Goal: Task Accomplishment & Management: Manage account settings

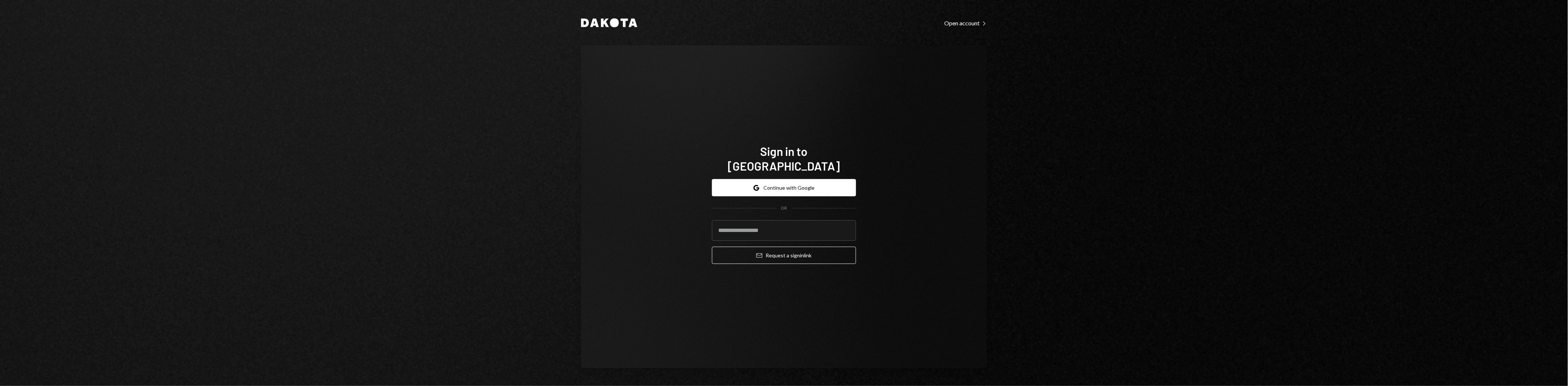
type input "**********"
click at [825, 246] on button "Email Request a sign in link" at bounding box center [784, 255] width 144 height 18
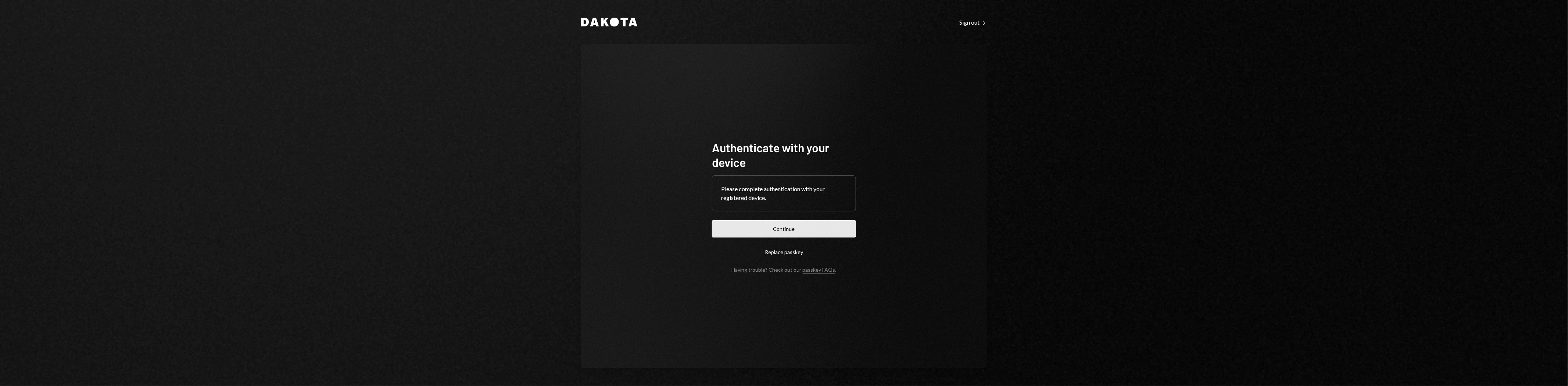
click at [792, 233] on button "Continue" at bounding box center [784, 228] width 144 height 18
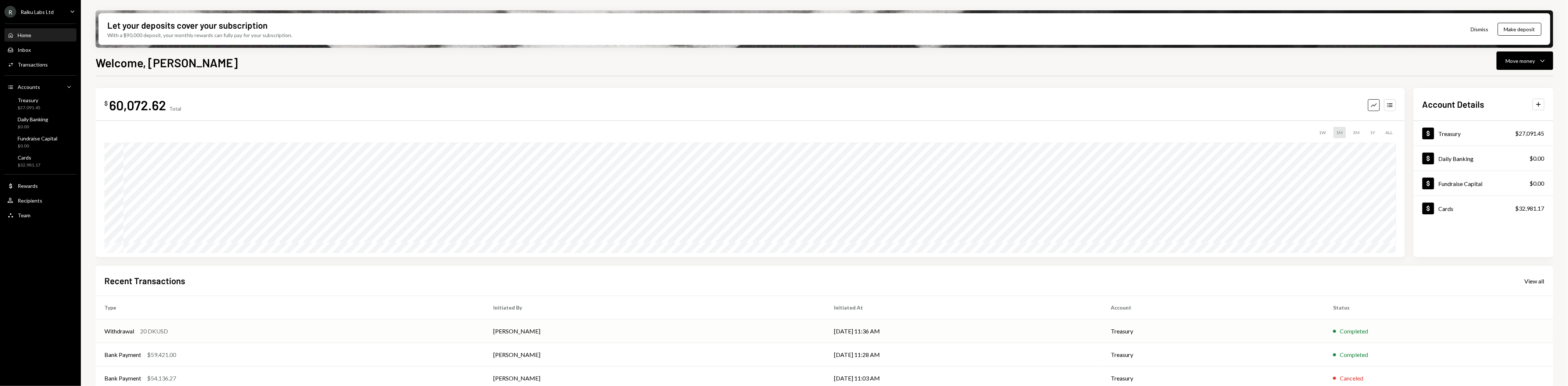
click at [825, 331] on td "[DATE] 11:36 AM" at bounding box center [963, 331] width 277 height 23
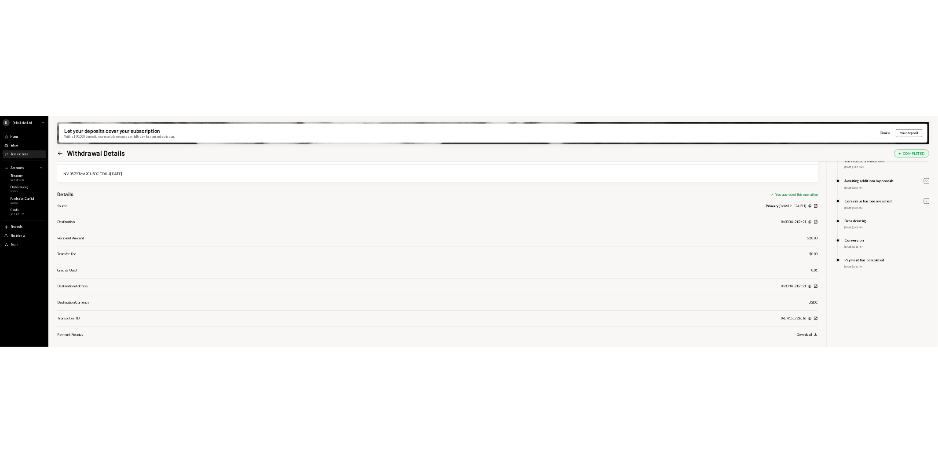
scroll to position [70, 0]
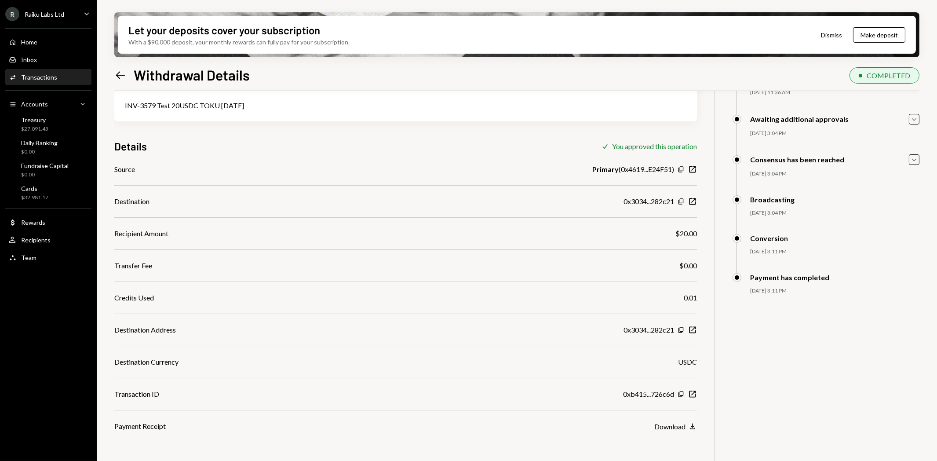
click at [55, 77] on div "Activities Transactions" at bounding box center [48, 77] width 79 height 8
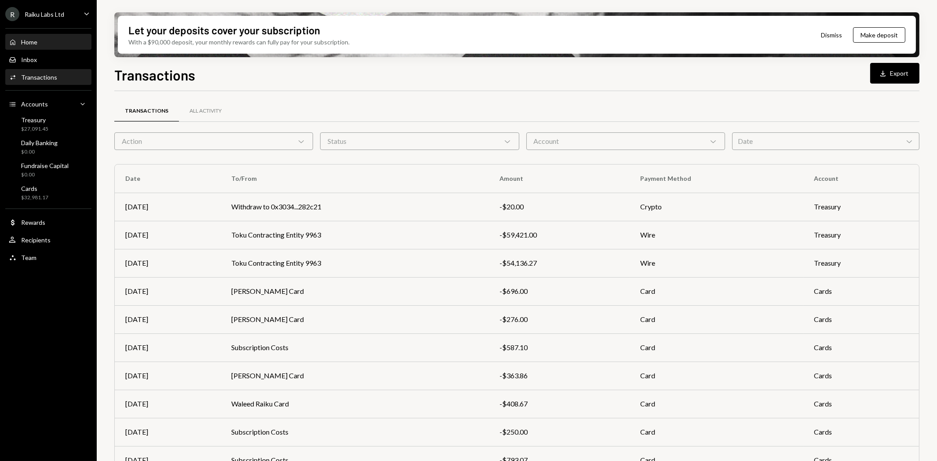
click at [43, 42] on div "Home Home" at bounding box center [48, 42] width 79 height 8
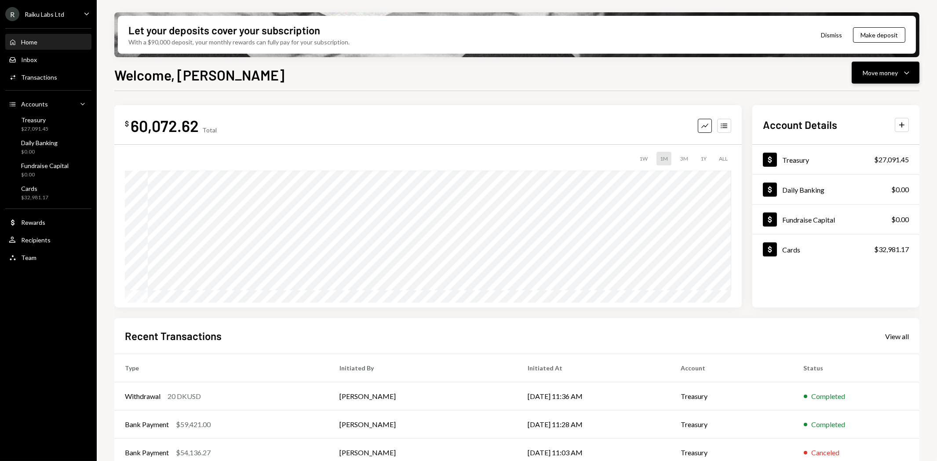
click at [869, 77] on div "Move money" at bounding box center [880, 72] width 35 height 9
click at [868, 102] on div "Send" at bounding box center [879, 98] width 64 height 9
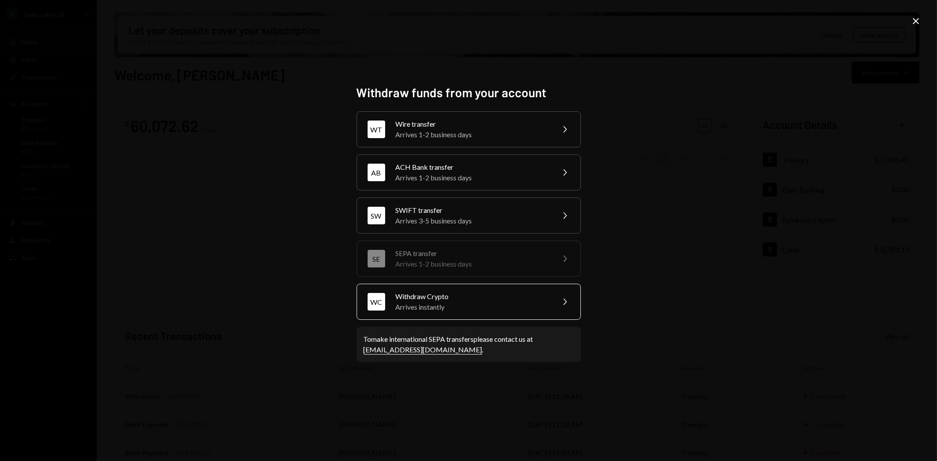
click at [436, 298] on div "Withdraw Crypto" at bounding box center [472, 296] width 153 height 11
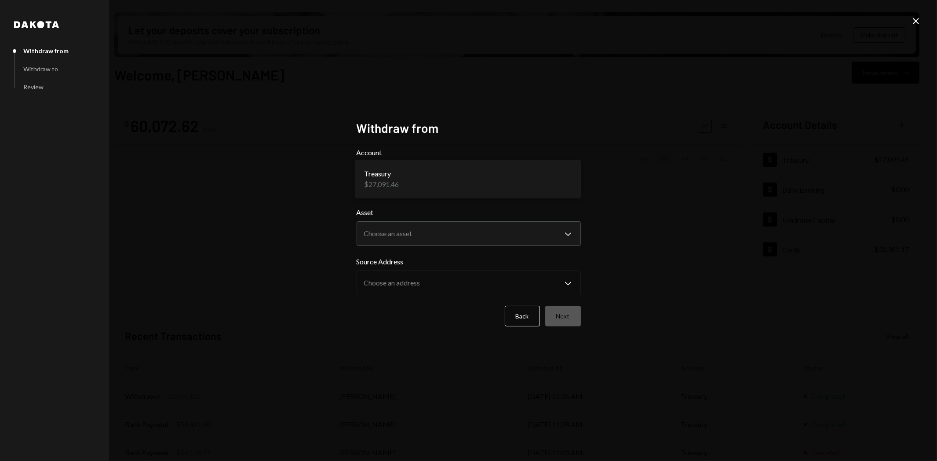
click at [415, 179] on body "R Raiku Labs Ltd Caret Down Home Home Inbox Inbox Activities Transactions Accou…" at bounding box center [468, 230] width 937 height 461
click at [915, 21] on icon at bounding box center [916, 21] width 6 height 6
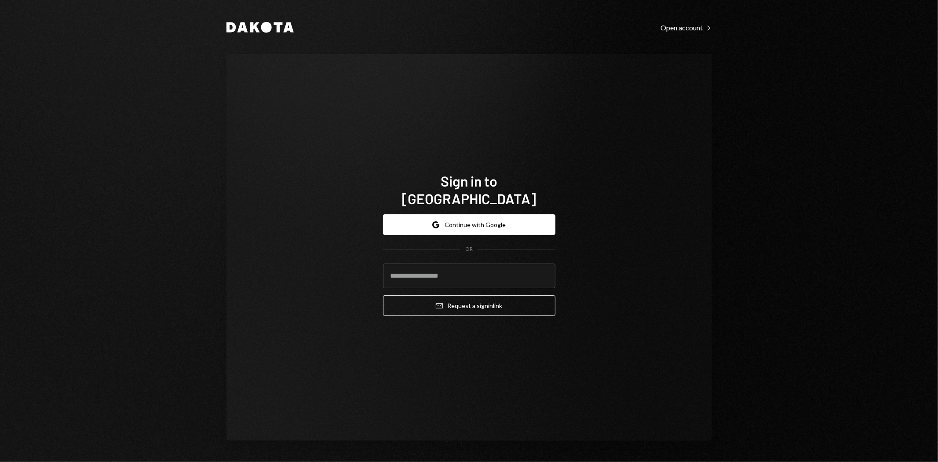
type input "**********"
click at [495, 300] on button "Email Request a sign in link" at bounding box center [469, 305] width 172 height 21
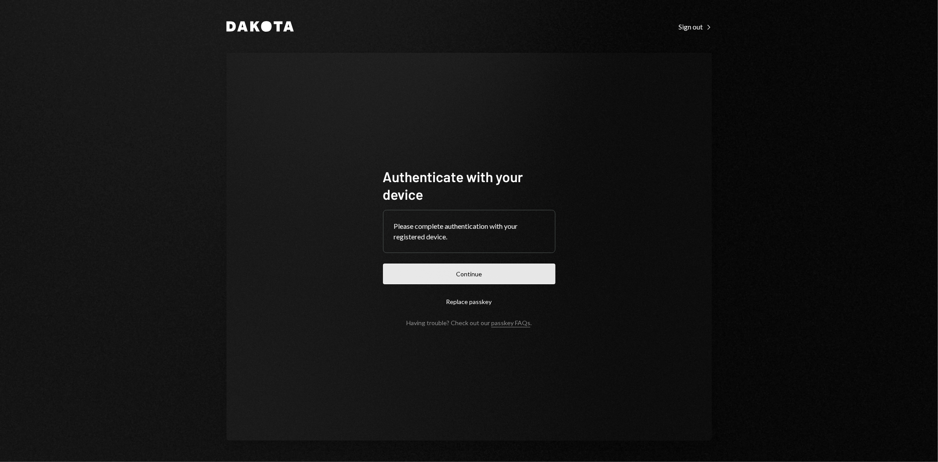
click at [479, 282] on button "Continue" at bounding box center [469, 273] width 172 height 21
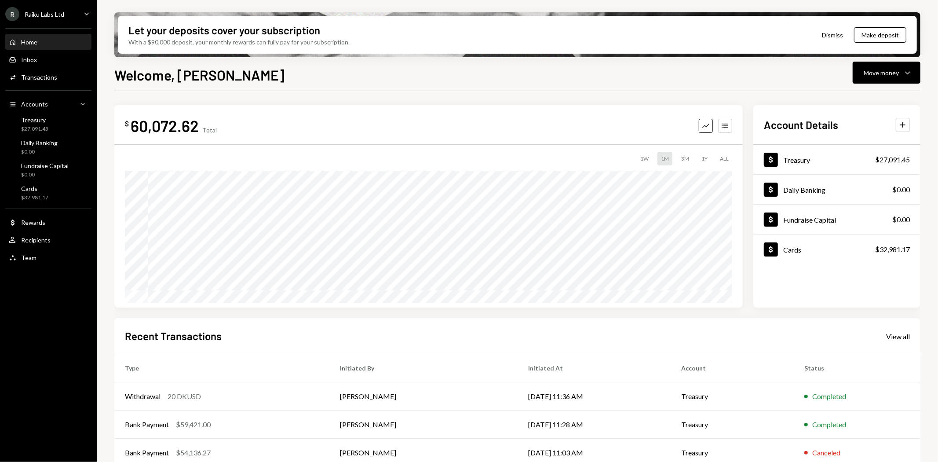
click at [45, 16] on div "Raiku Labs Ltd" at bounding box center [45, 14] width 40 height 7
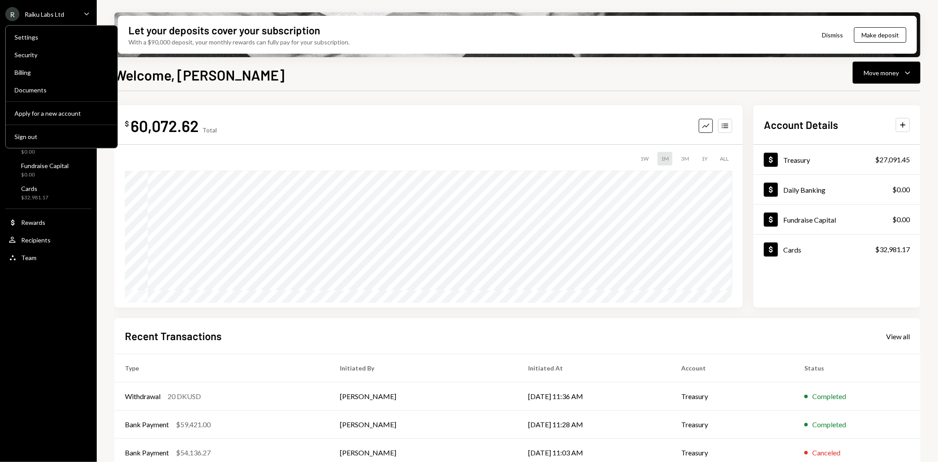
click at [32, 18] on div "R Raiku Labs Ltd" at bounding box center [34, 14] width 59 height 14
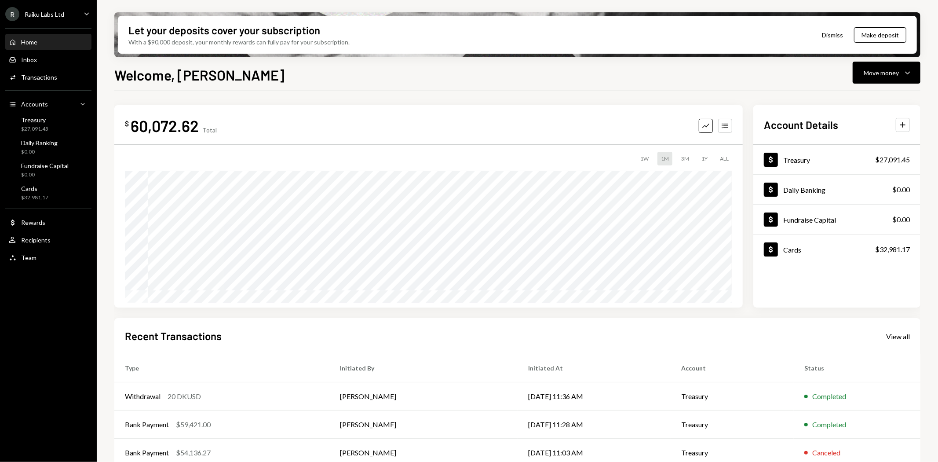
click at [40, 11] on div "Raiku Labs Ltd" at bounding box center [45, 14] width 40 height 7
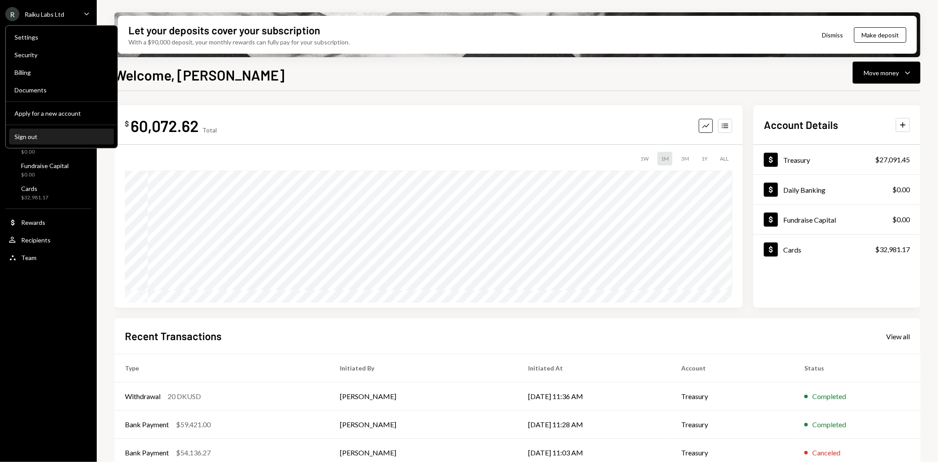
click at [15, 133] on div "Sign out" at bounding box center [62, 136] width 94 height 7
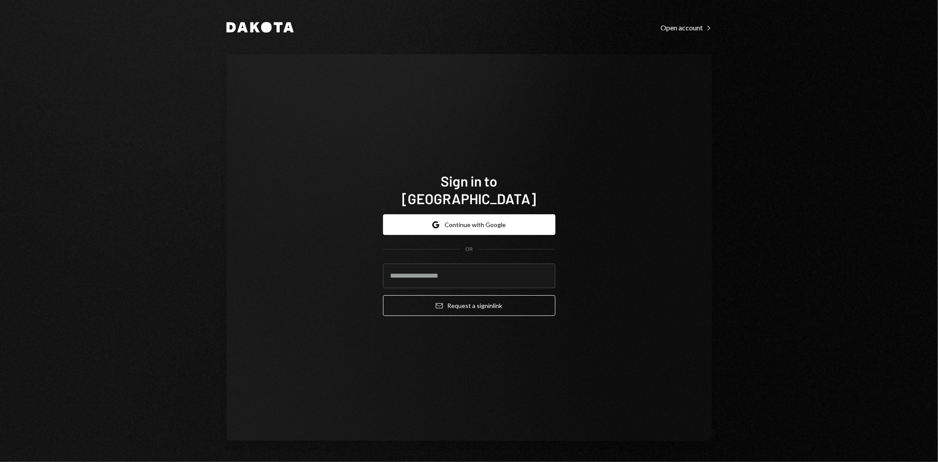
type input "**********"
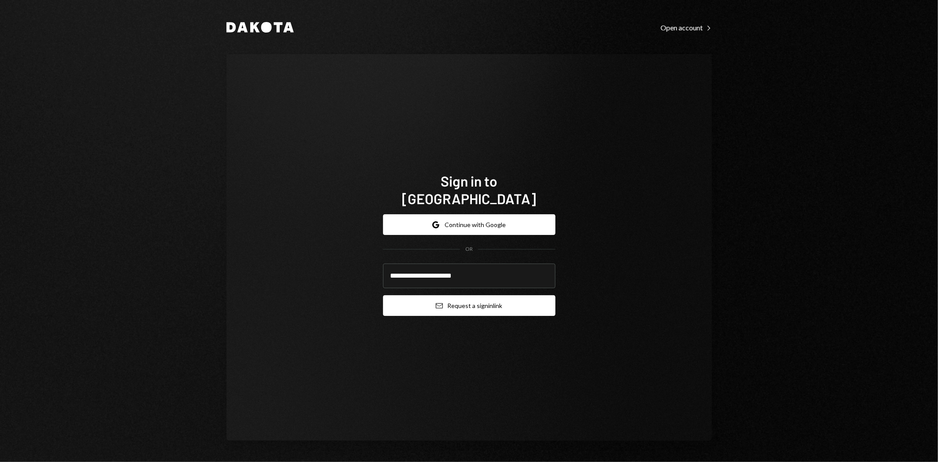
click at [470, 295] on button "Email Request a sign in link" at bounding box center [469, 305] width 172 height 21
